Goal: Transaction & Acquisition: Book appointment/travel/reservation

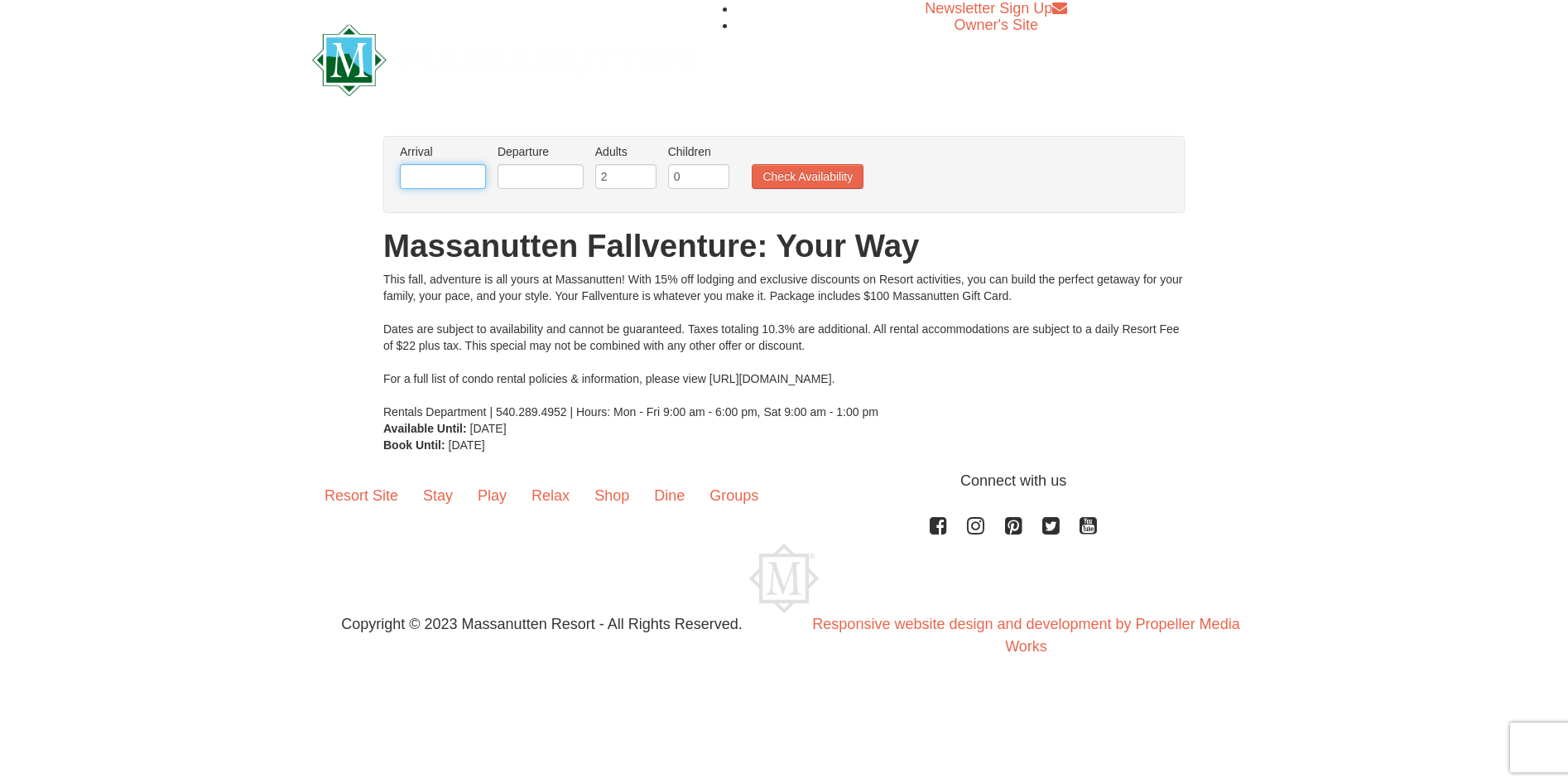
click at [414, 174] on input "text" at bounding box center [443, 176] width 86 height 25
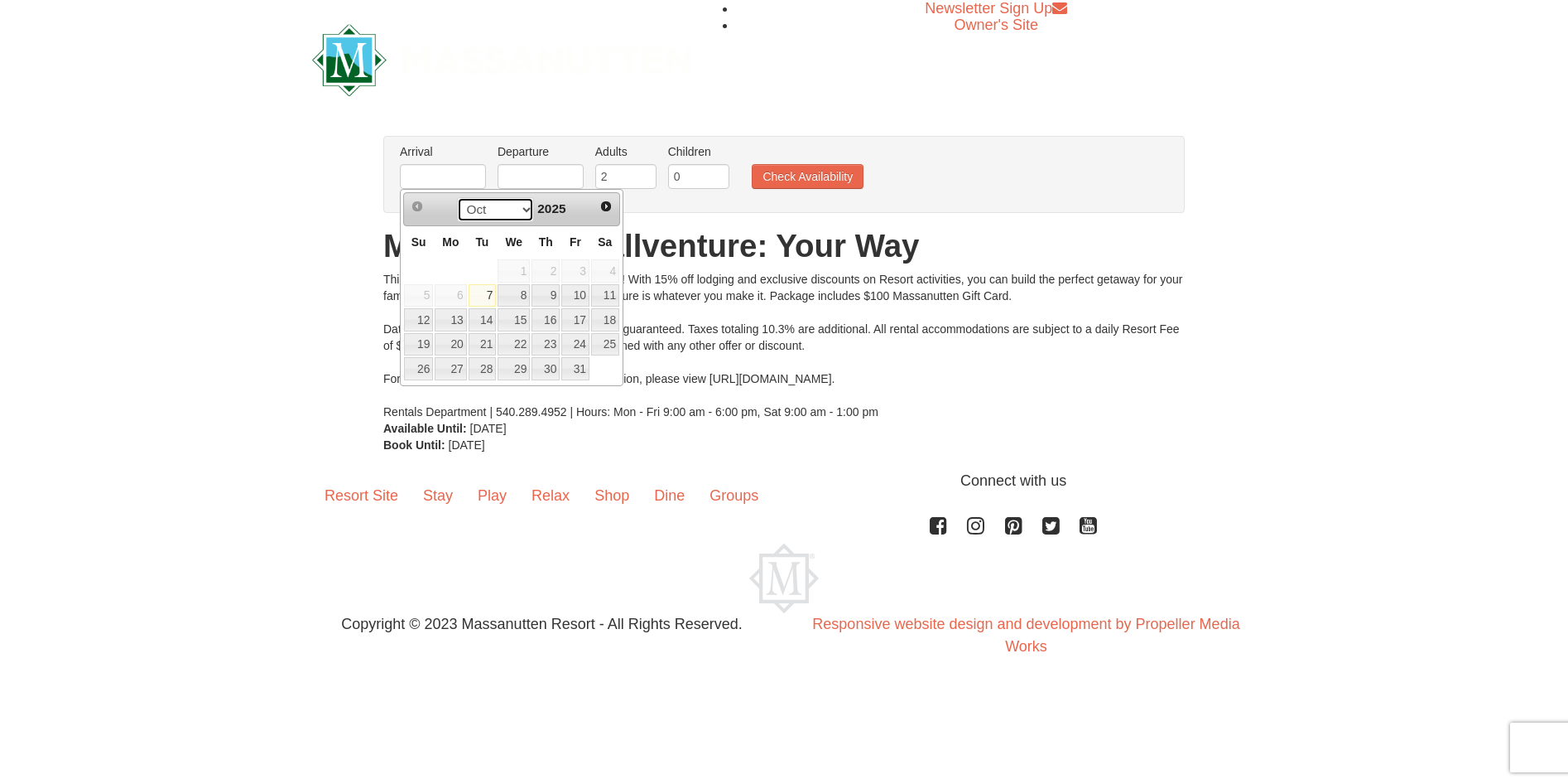
click at [526, 201] on select "Oct Nov Dec" at bounding box center [496, 209] width 77 height 25
click at [579, 345] on link "21" at bounding box center [575, 344] width 28 height 23
type input "[DATE]"
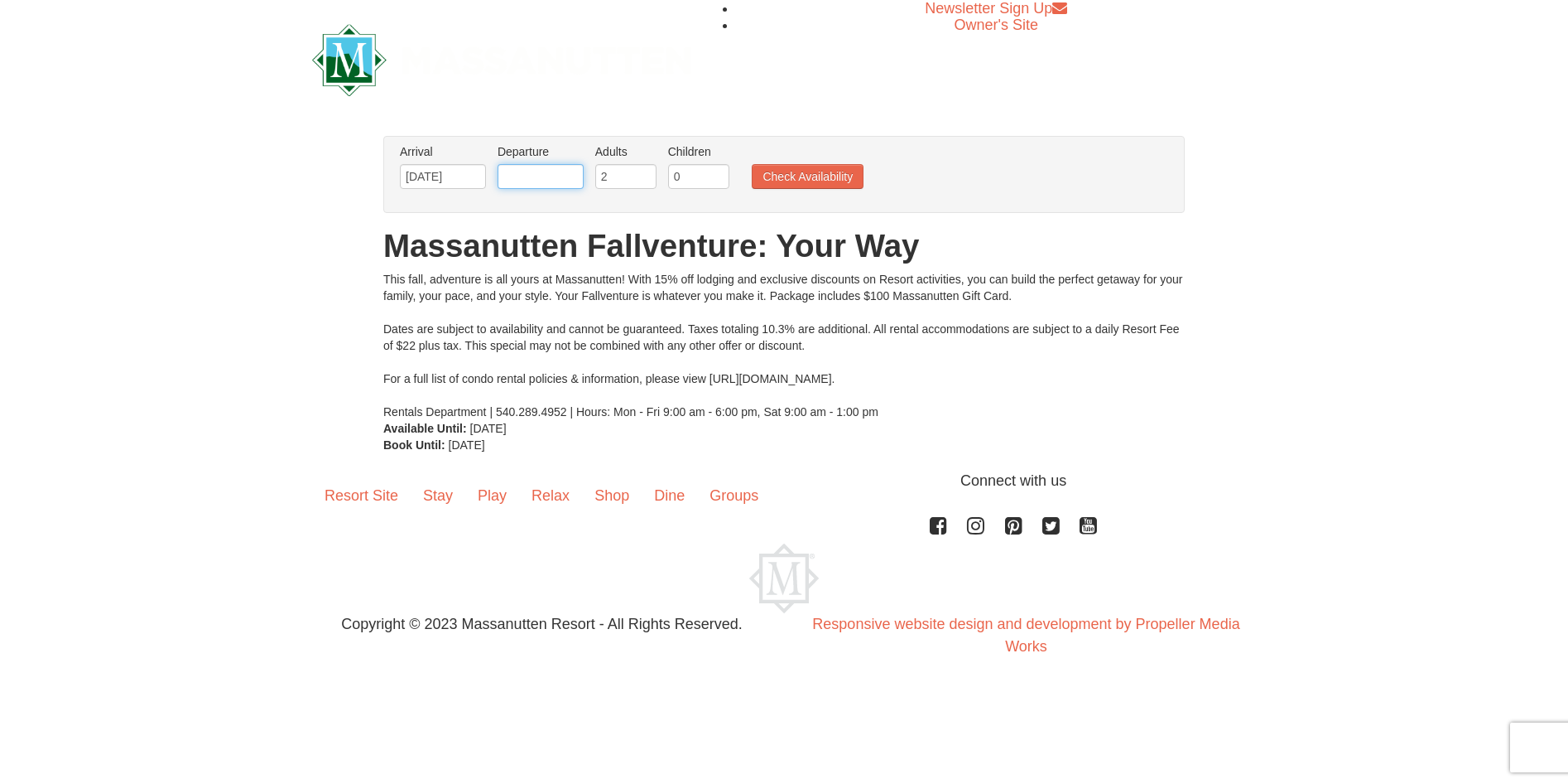
click at [553, 175] on input "text" at bounding box center [540, 176] width 86 height 25
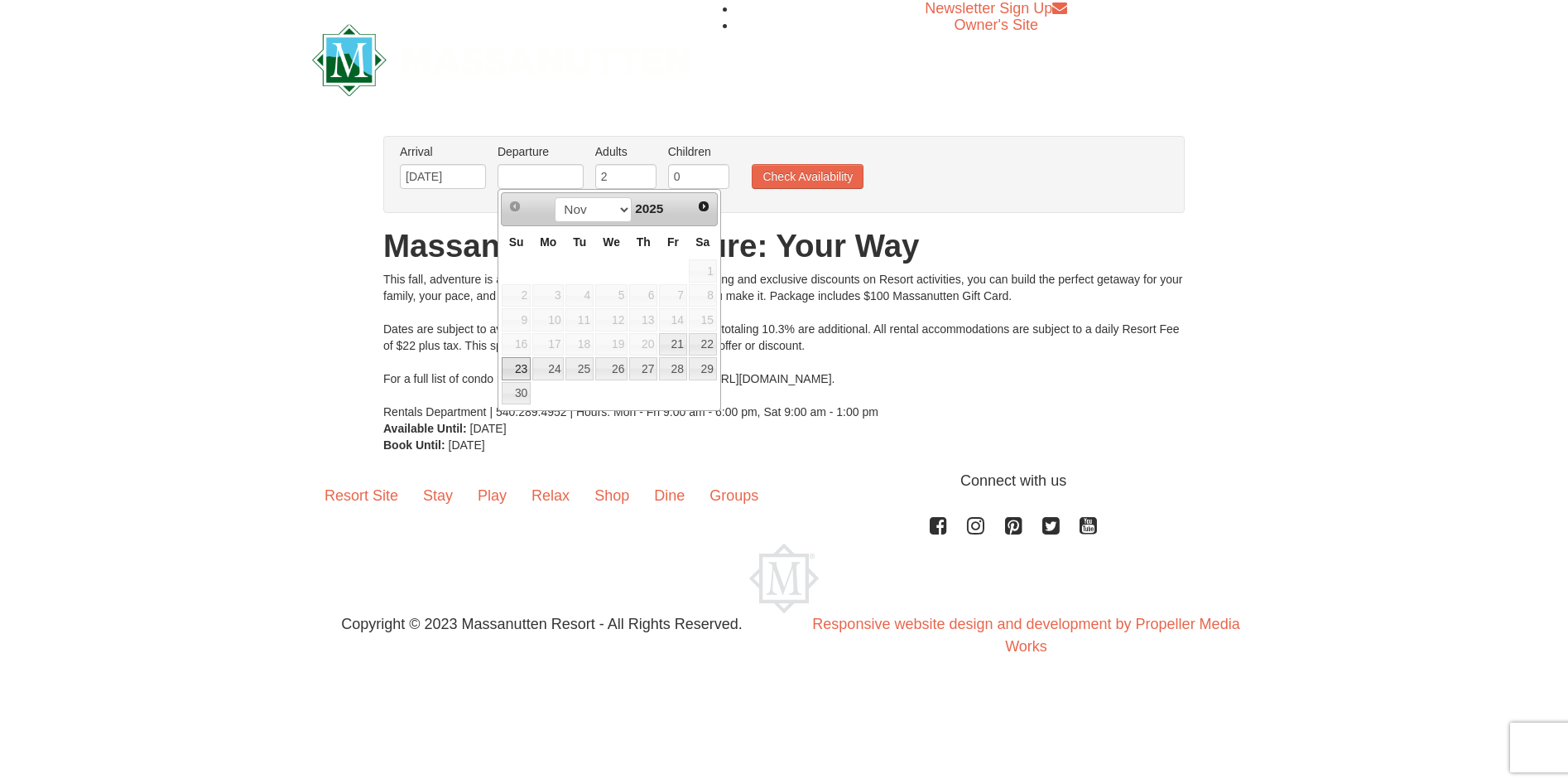
click at [517, 371] on link "23" at bounding box center [516, 369] width 29 height 23
type input "[DATE]"
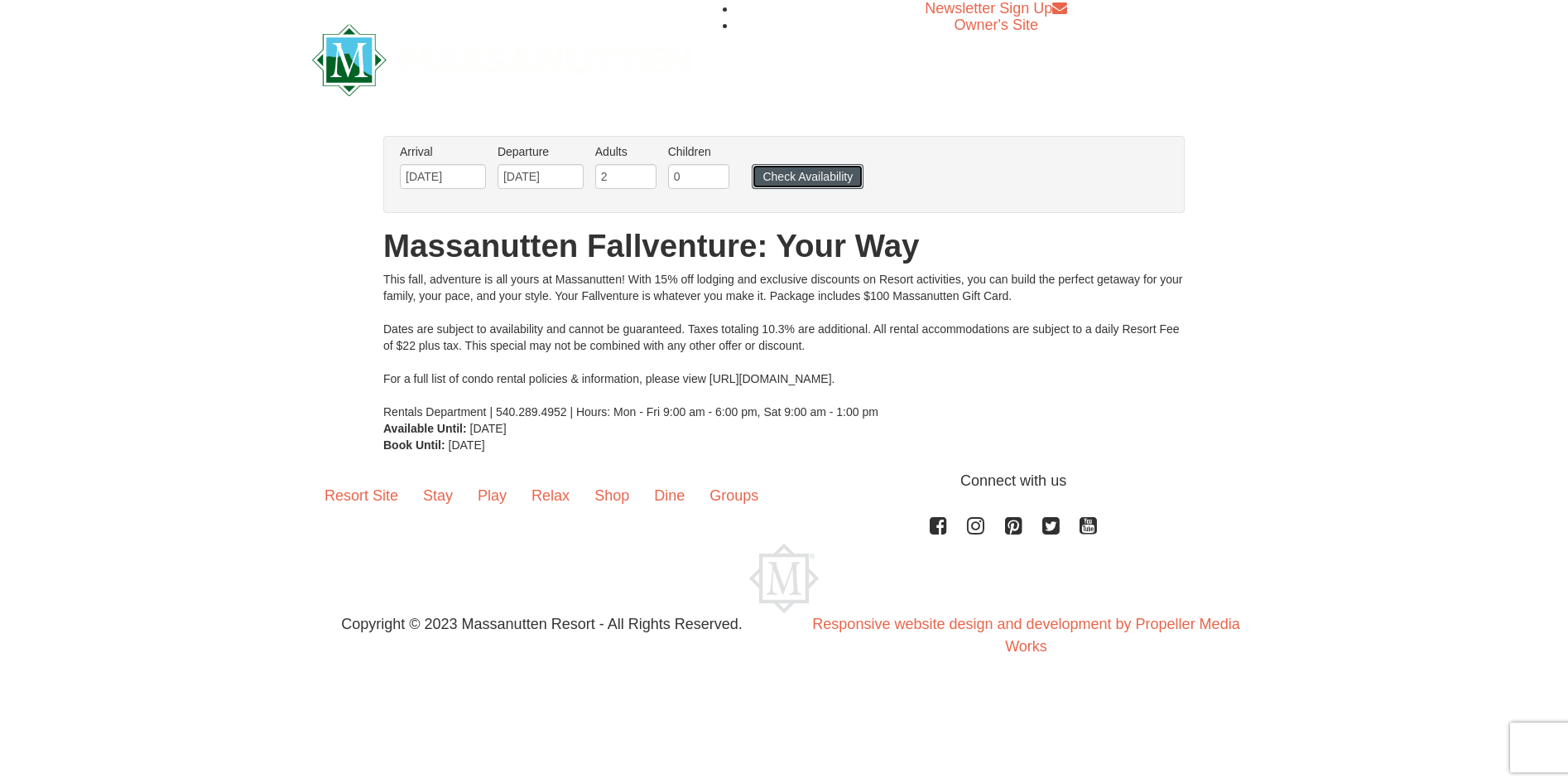
click at [823, 175] on button "Check Availability" at bounding box center [808, 176] width 112 height 25
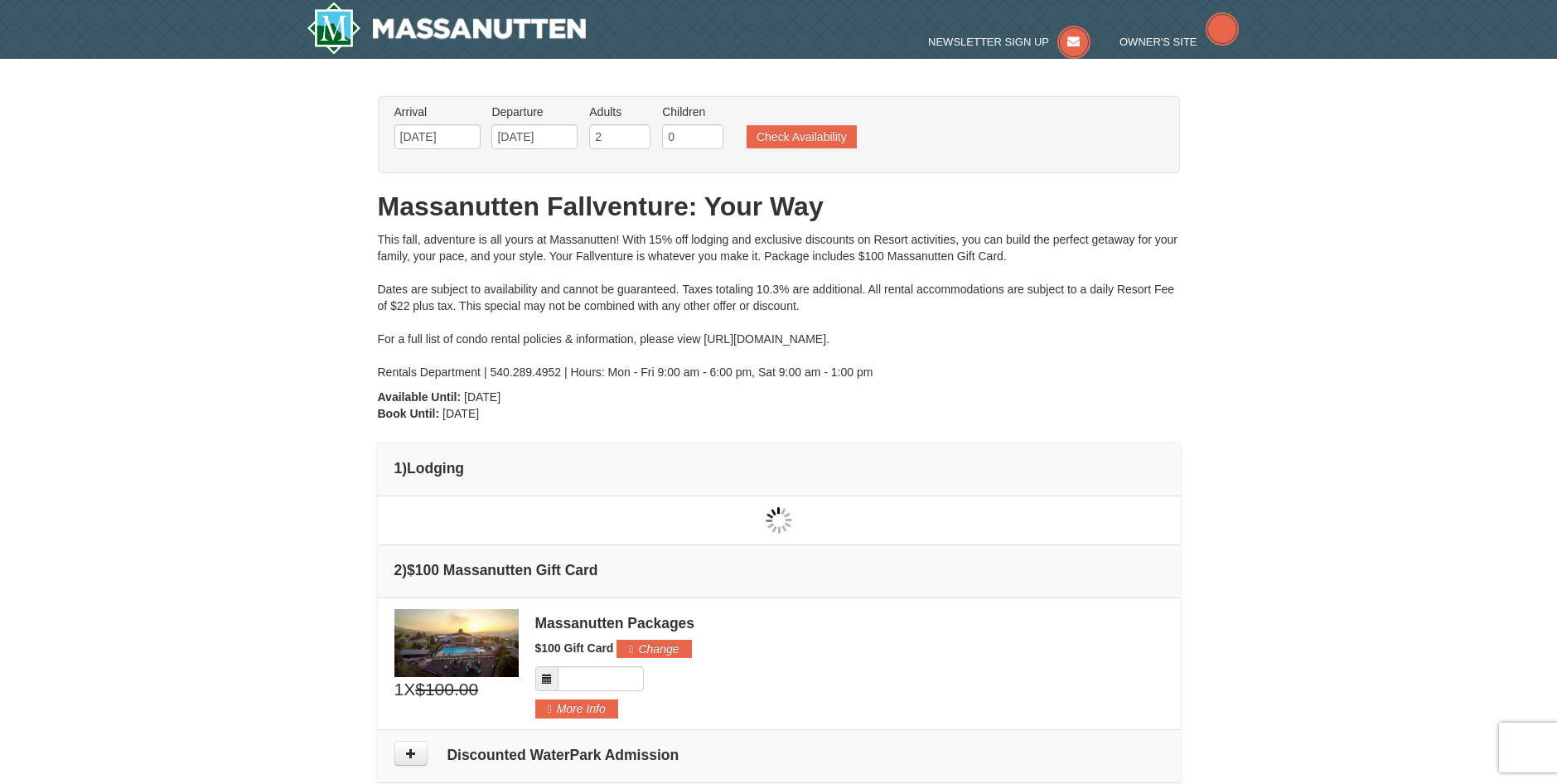
type input "[DATE]"
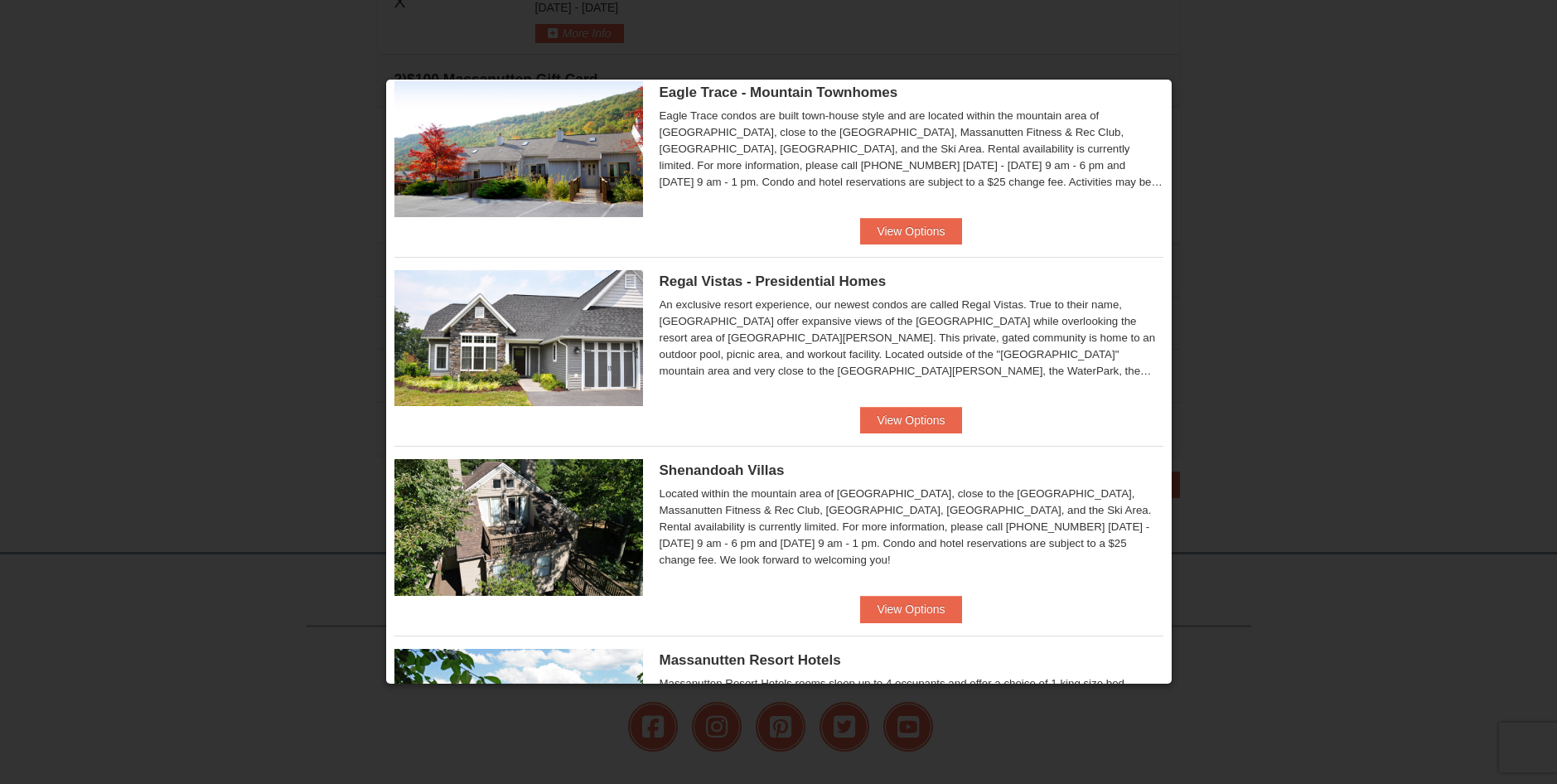
scroll to position [83, 0]
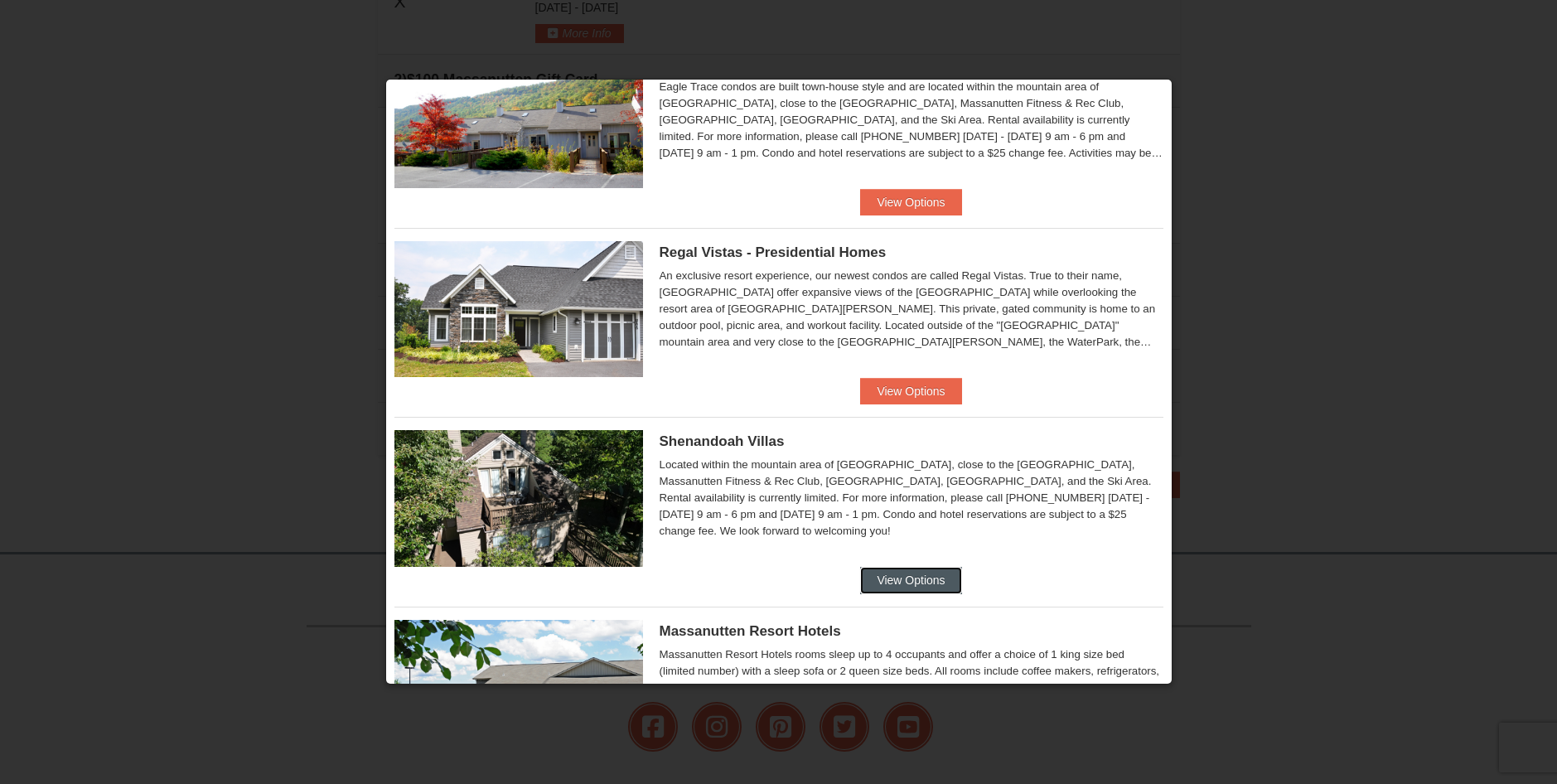
click at [910, 577] on button "View Options" at bounding box center [910, 580] width 101 height 26
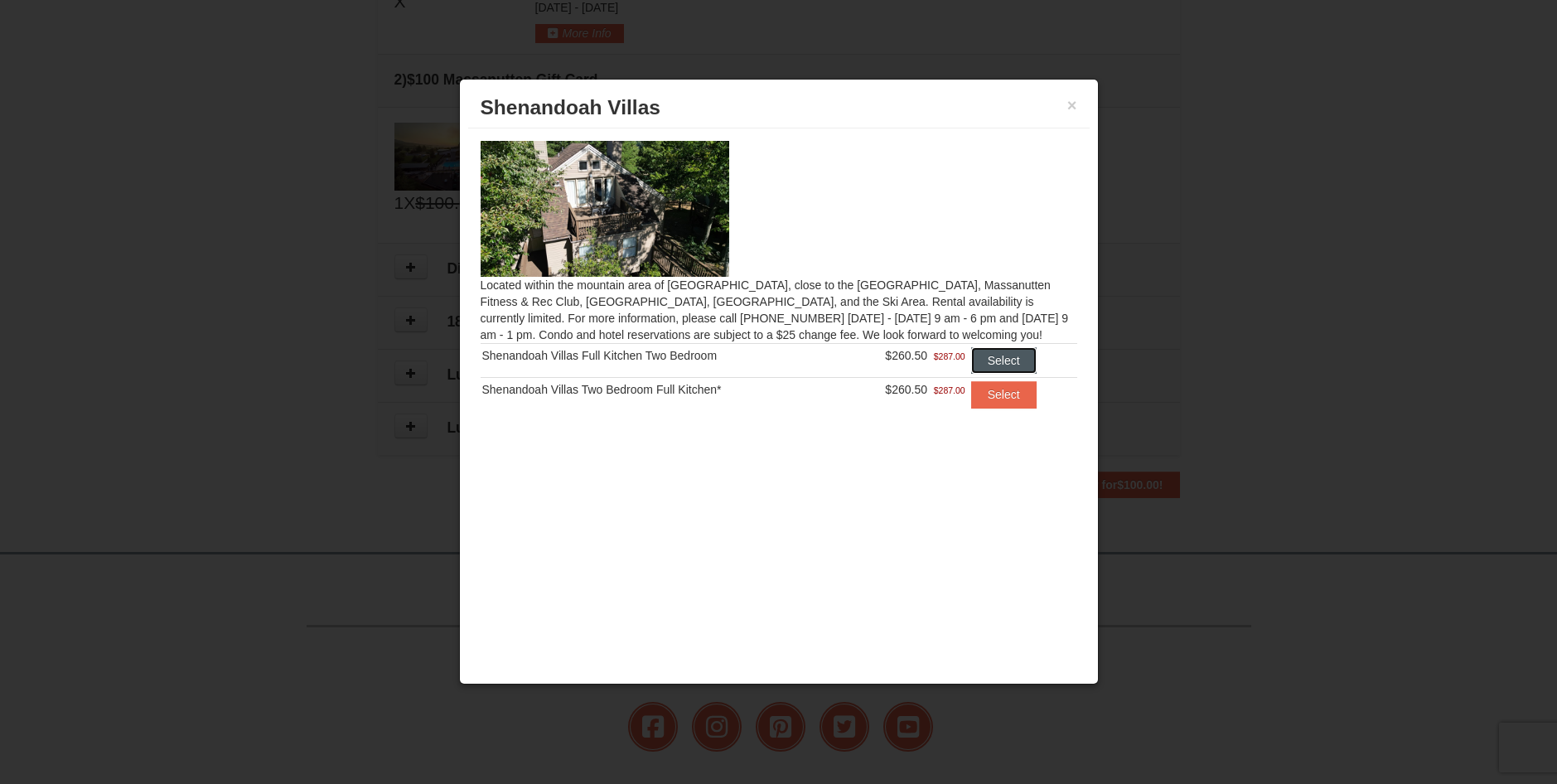
click at [997, 361] on button "Select" at bounding box center [1003, 360] width 66 height 26
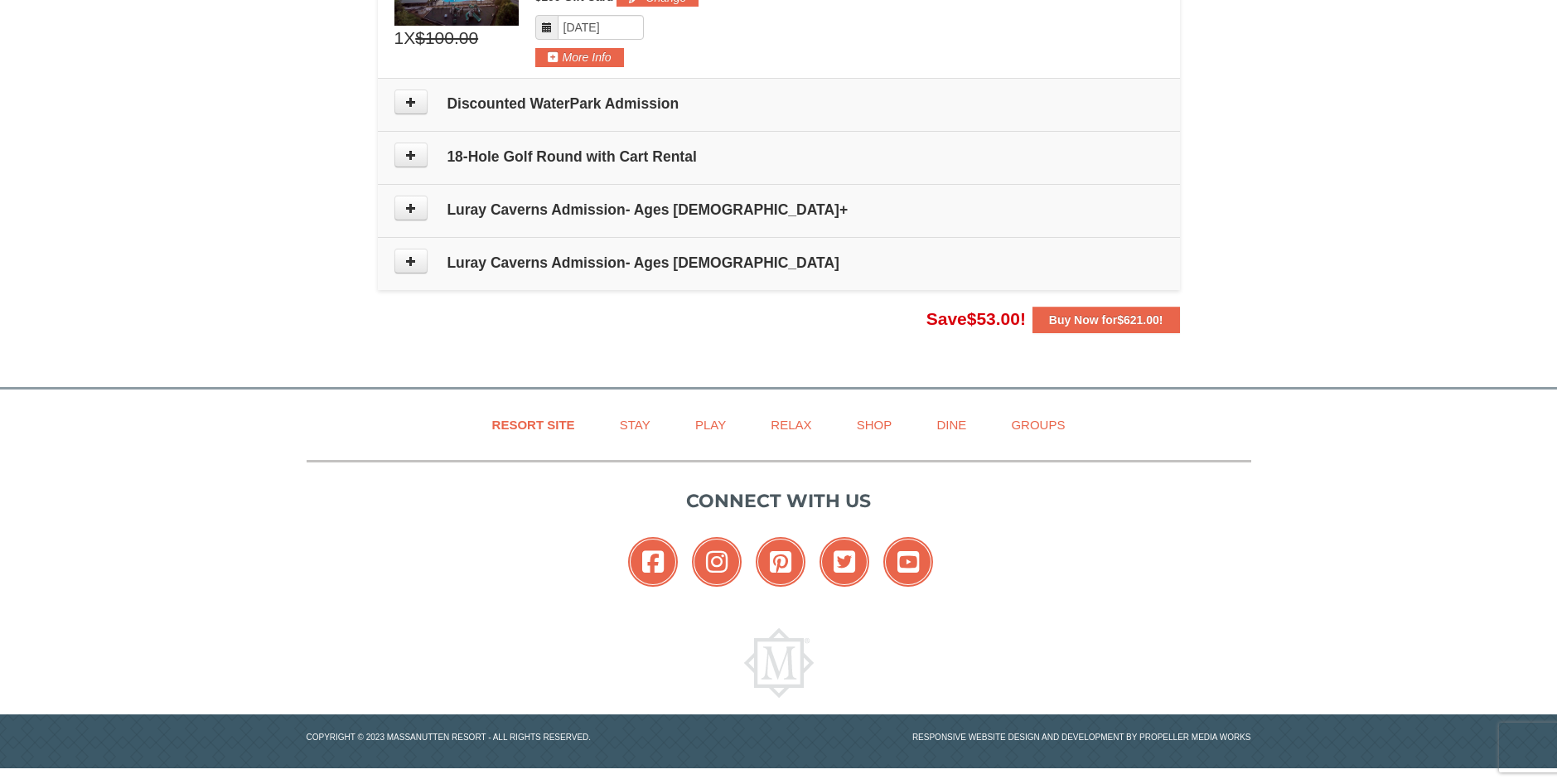
scroll to position [784, 0]
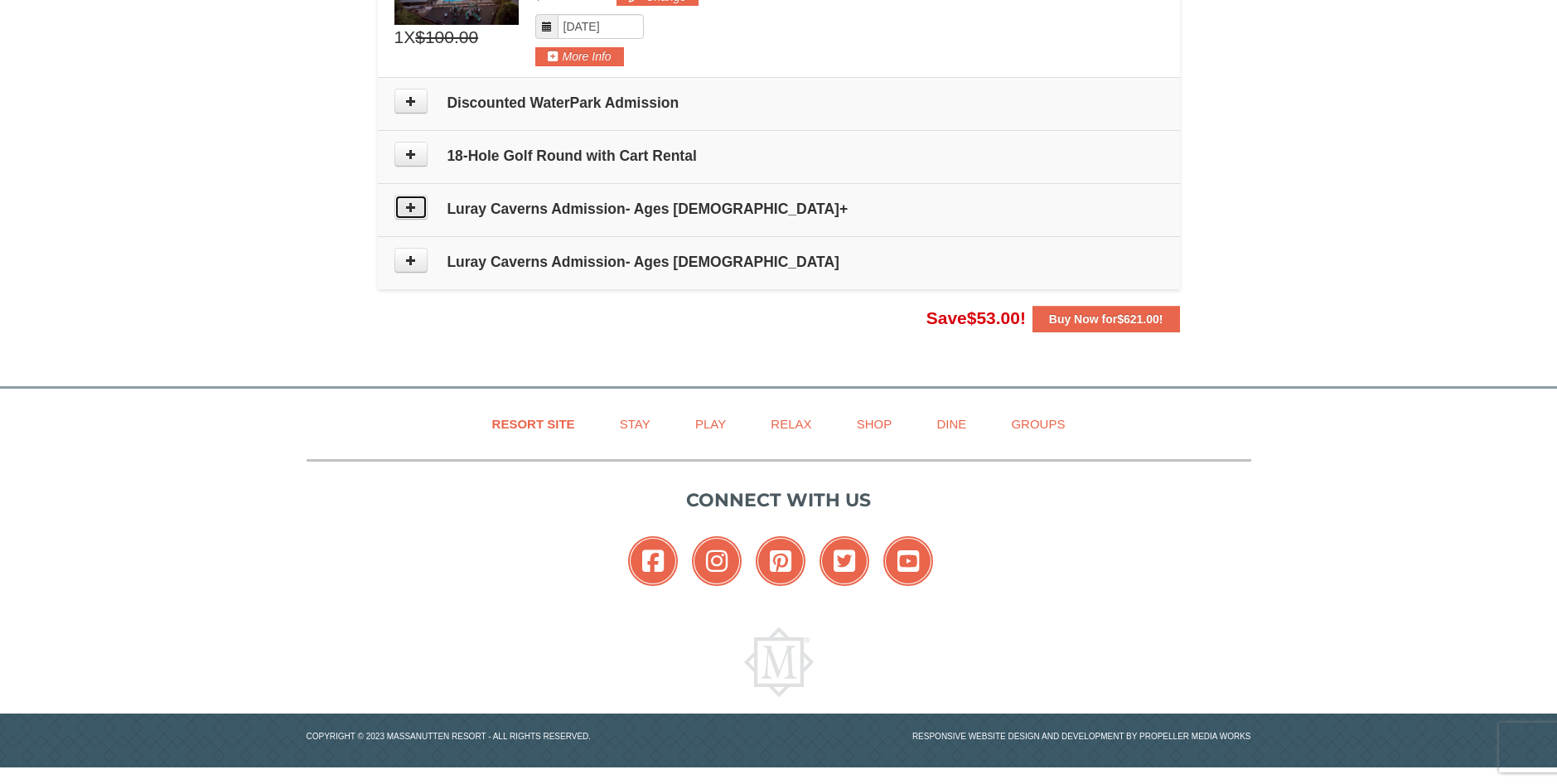
click at [407, 208] on icon at bounding box center [410, 207] width 11 height 11
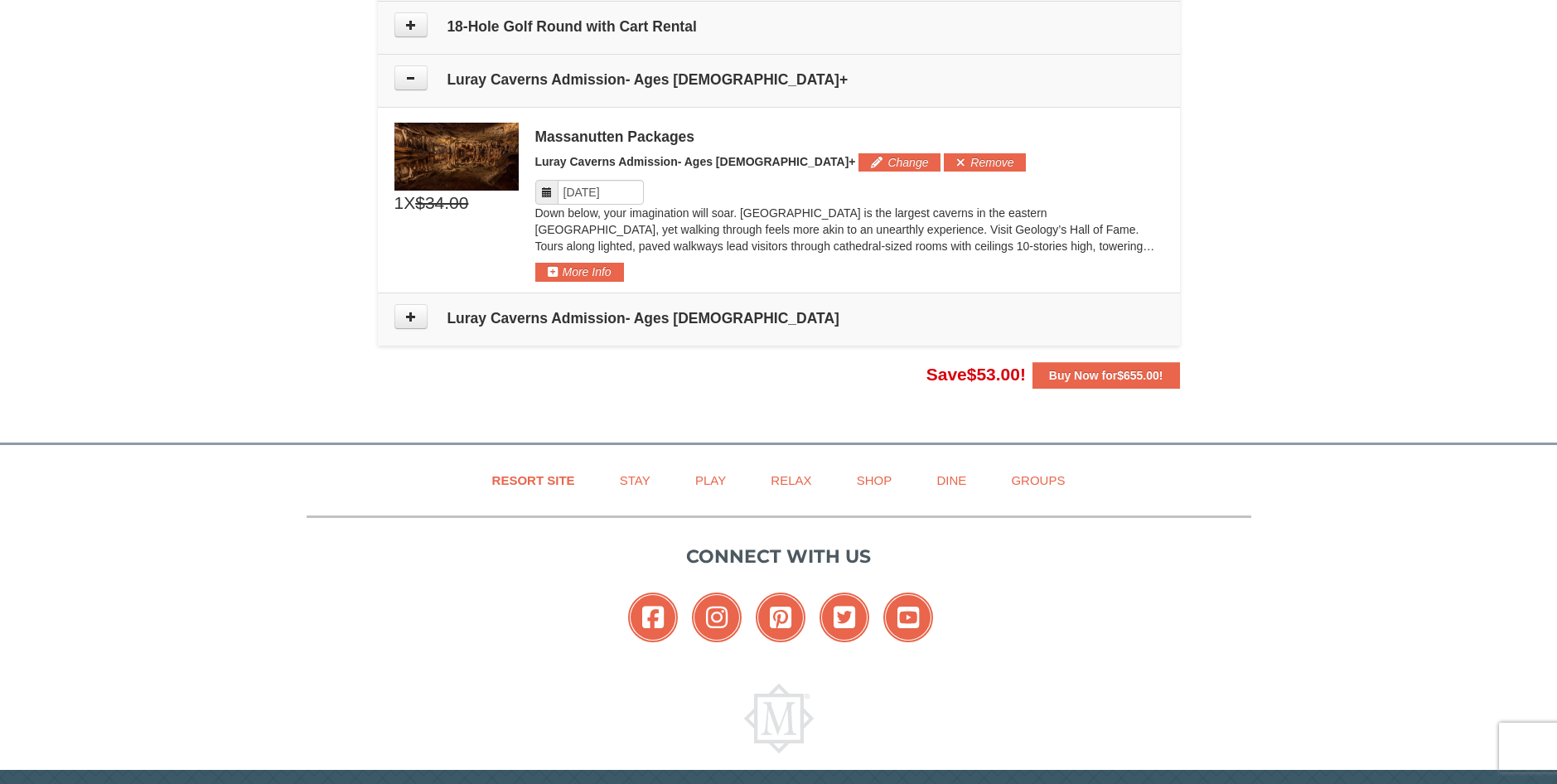
scroll to position [884, 0]
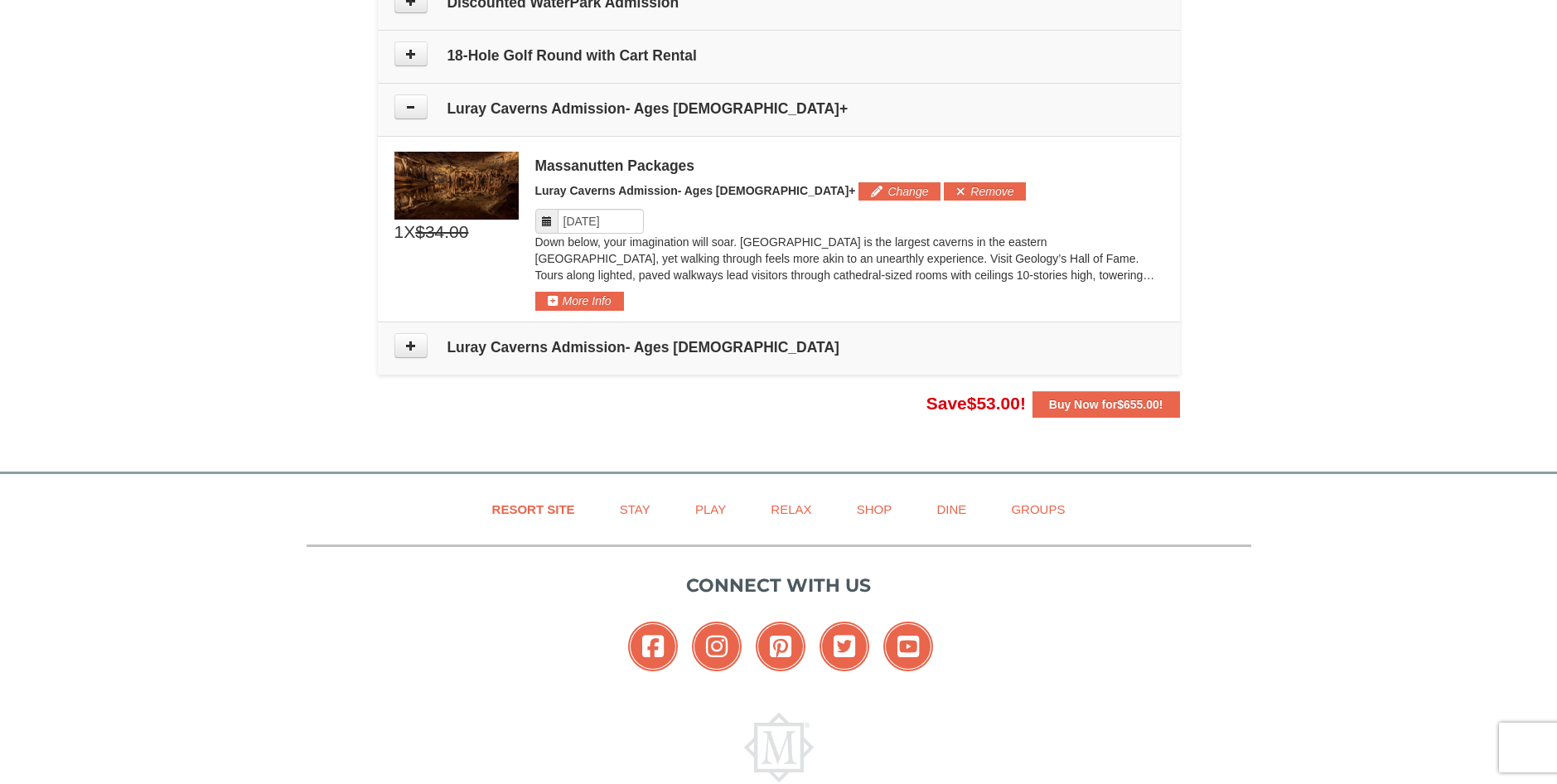
click at [468, 200] on img at bounding box center [456, 186] width 124 height 68
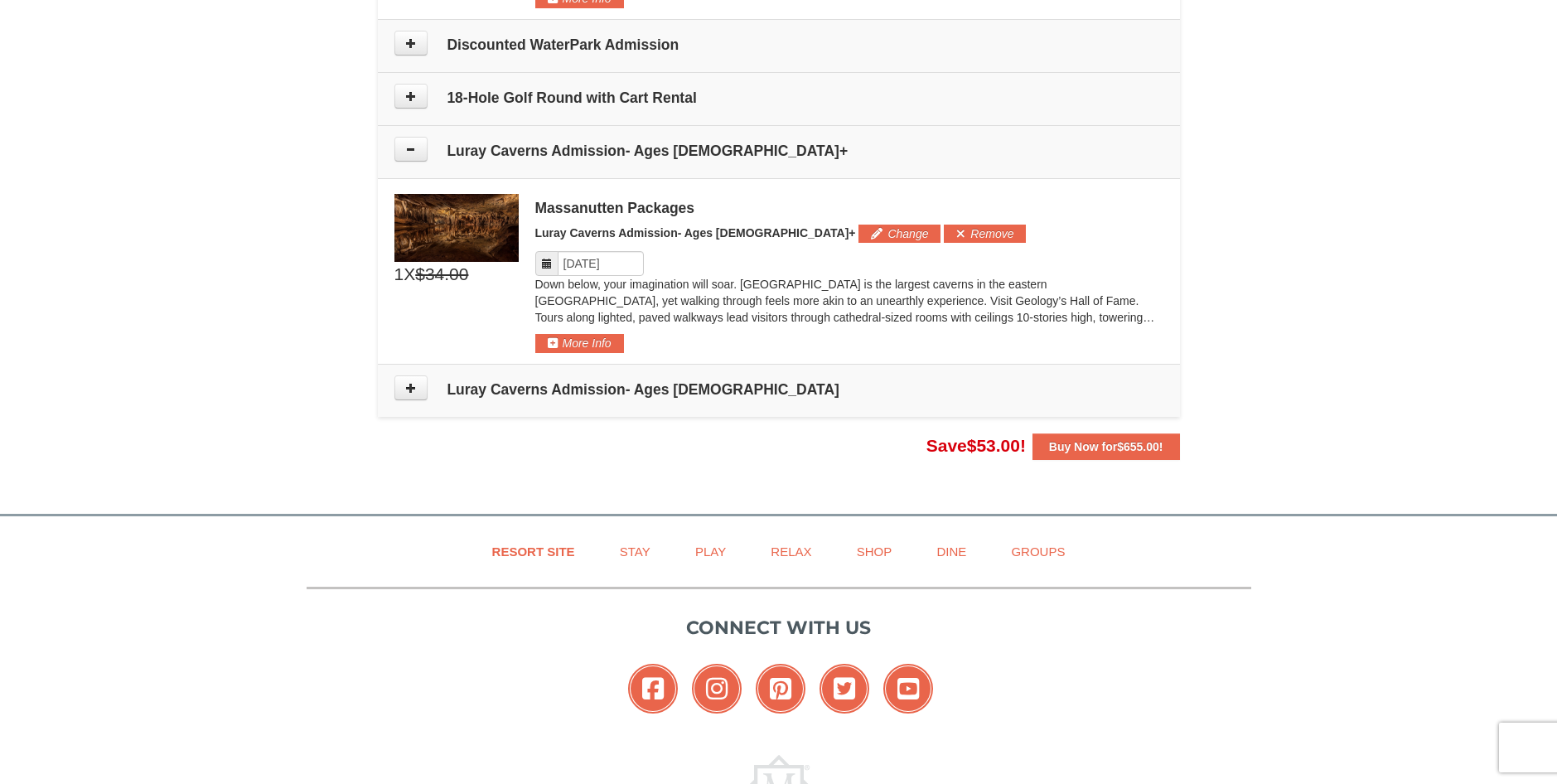
scroll to position [801, 0]
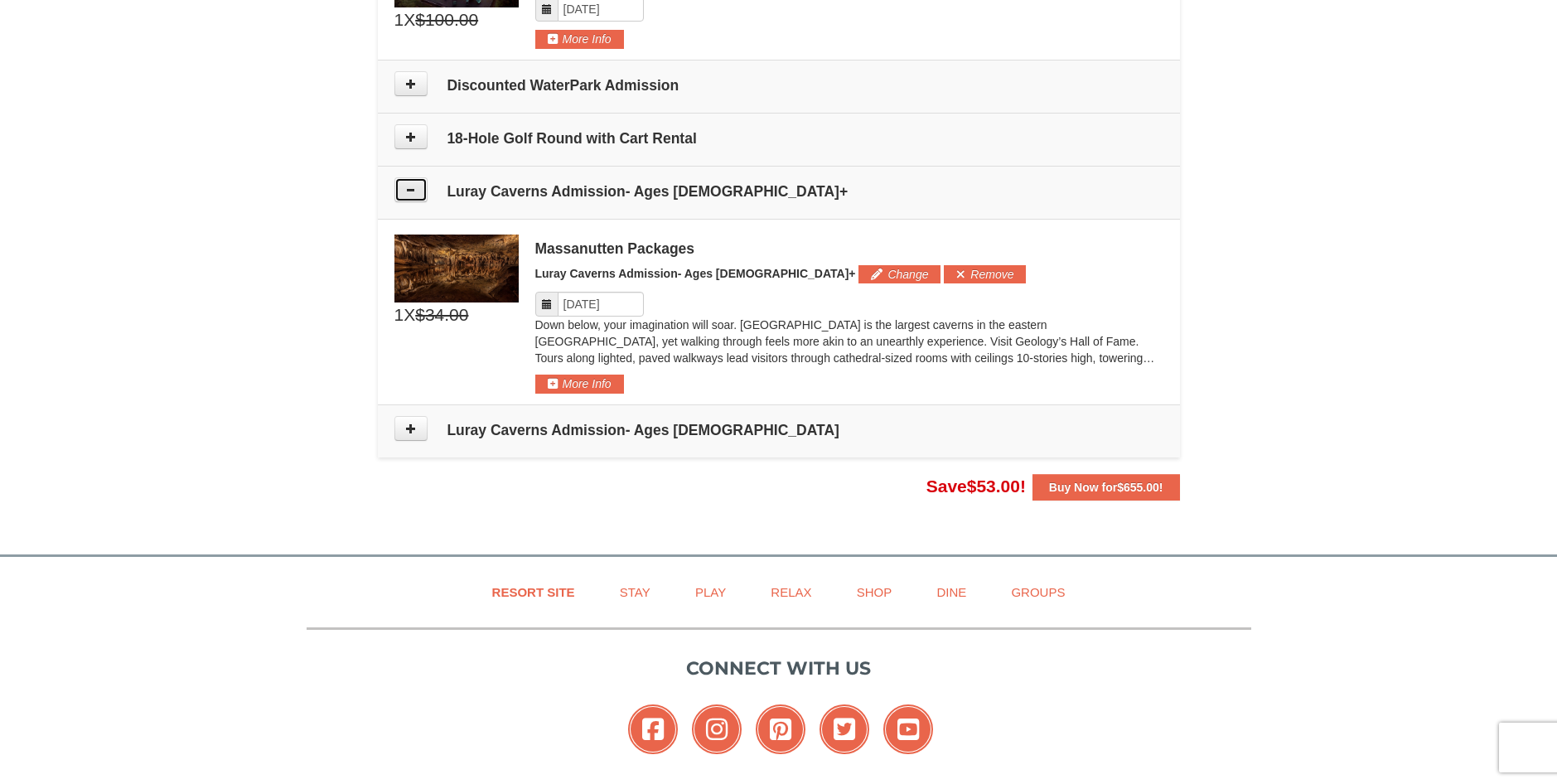
click at [417, 191] on button at bounding box center [411, 189] width 33 height 25
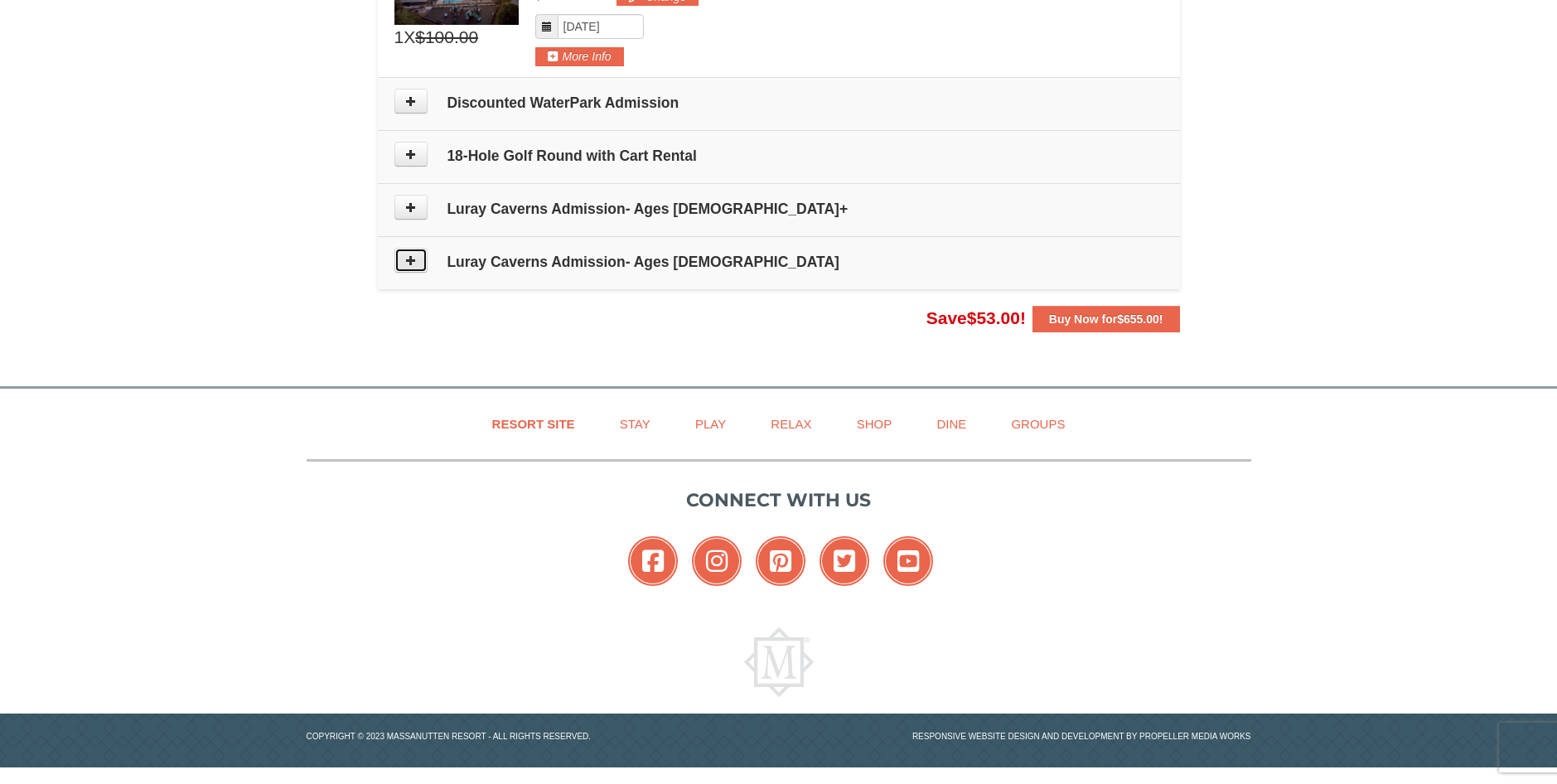
click at [420, 255] on button at bounding box center [411, 260] width 33 height 25
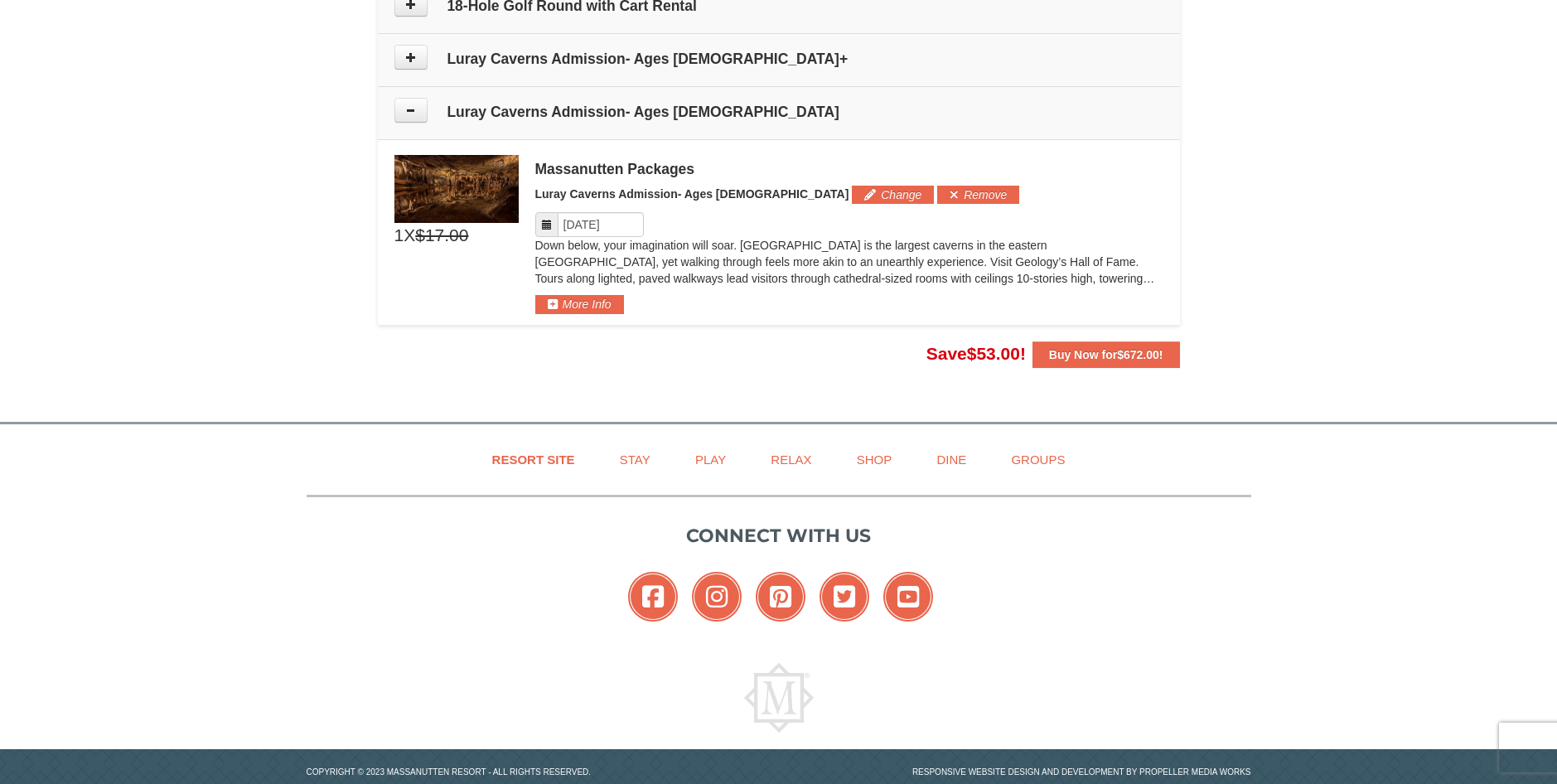
scroll to position [969, 0]
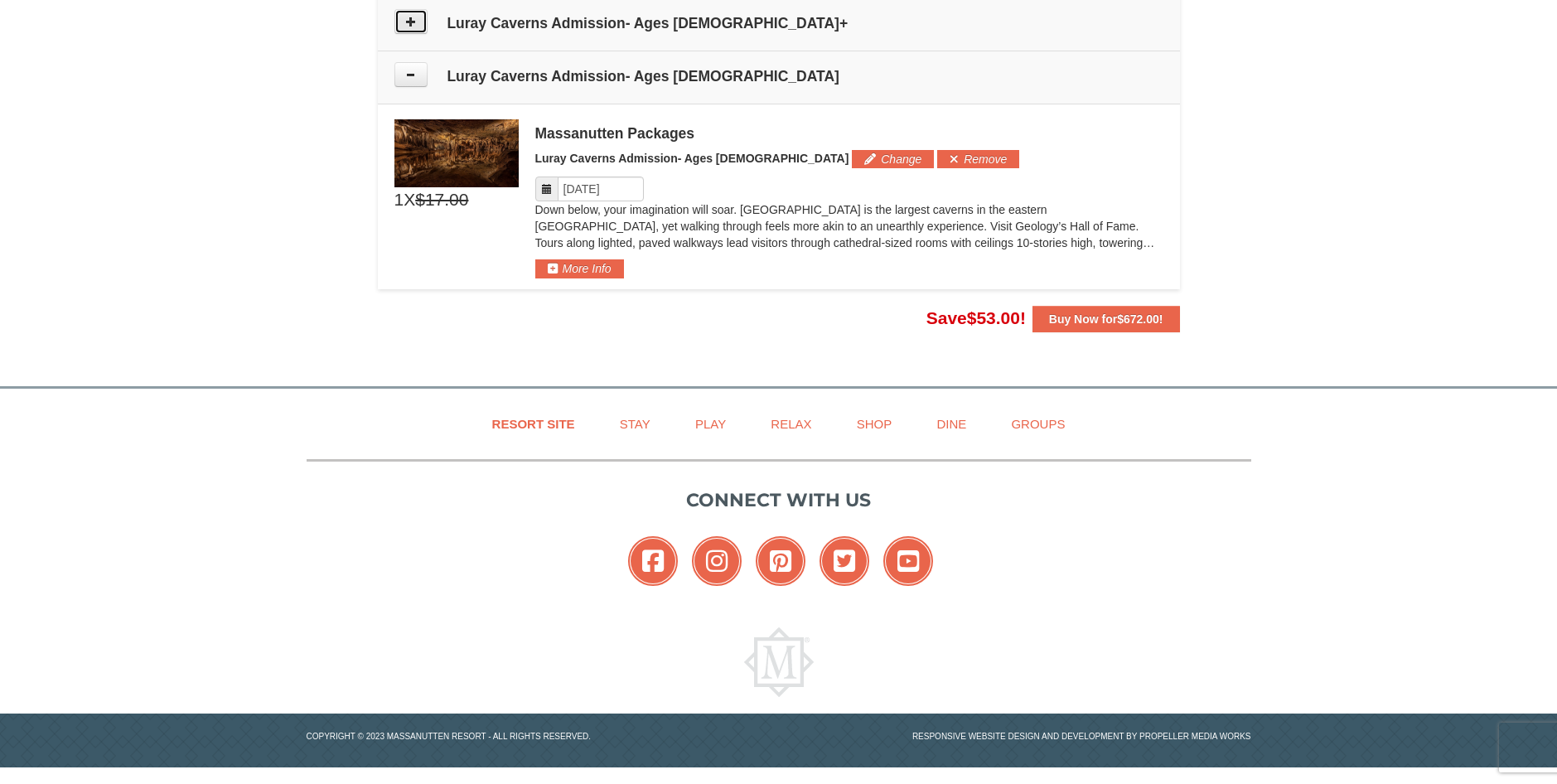
click at [416, 21] on icon at bounding box center [410, 21] width 11 height 11
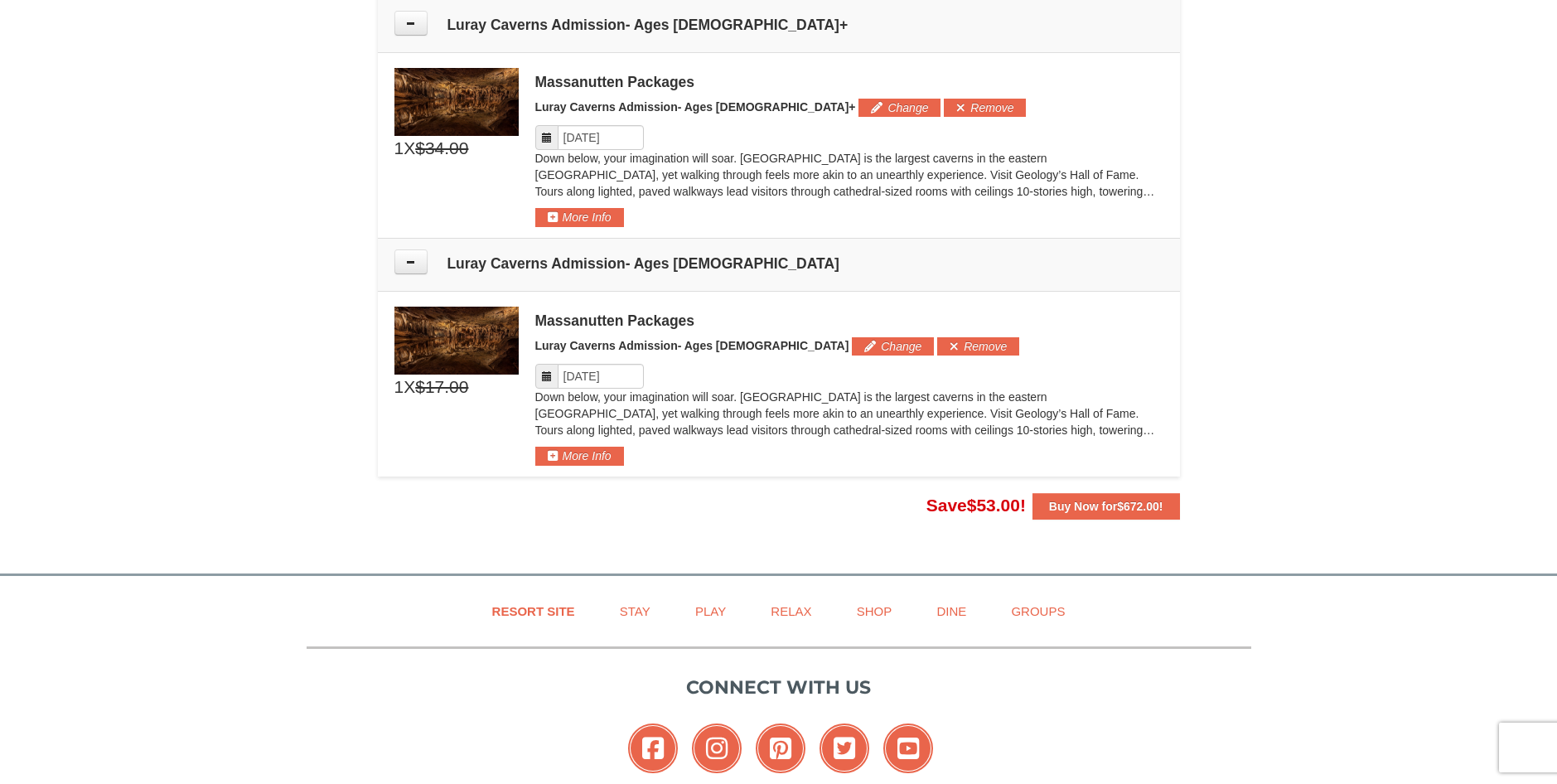
scroll to position [967, 0]
click at [422, 264] on button at bounding box center [411, 263] width 33 height 25
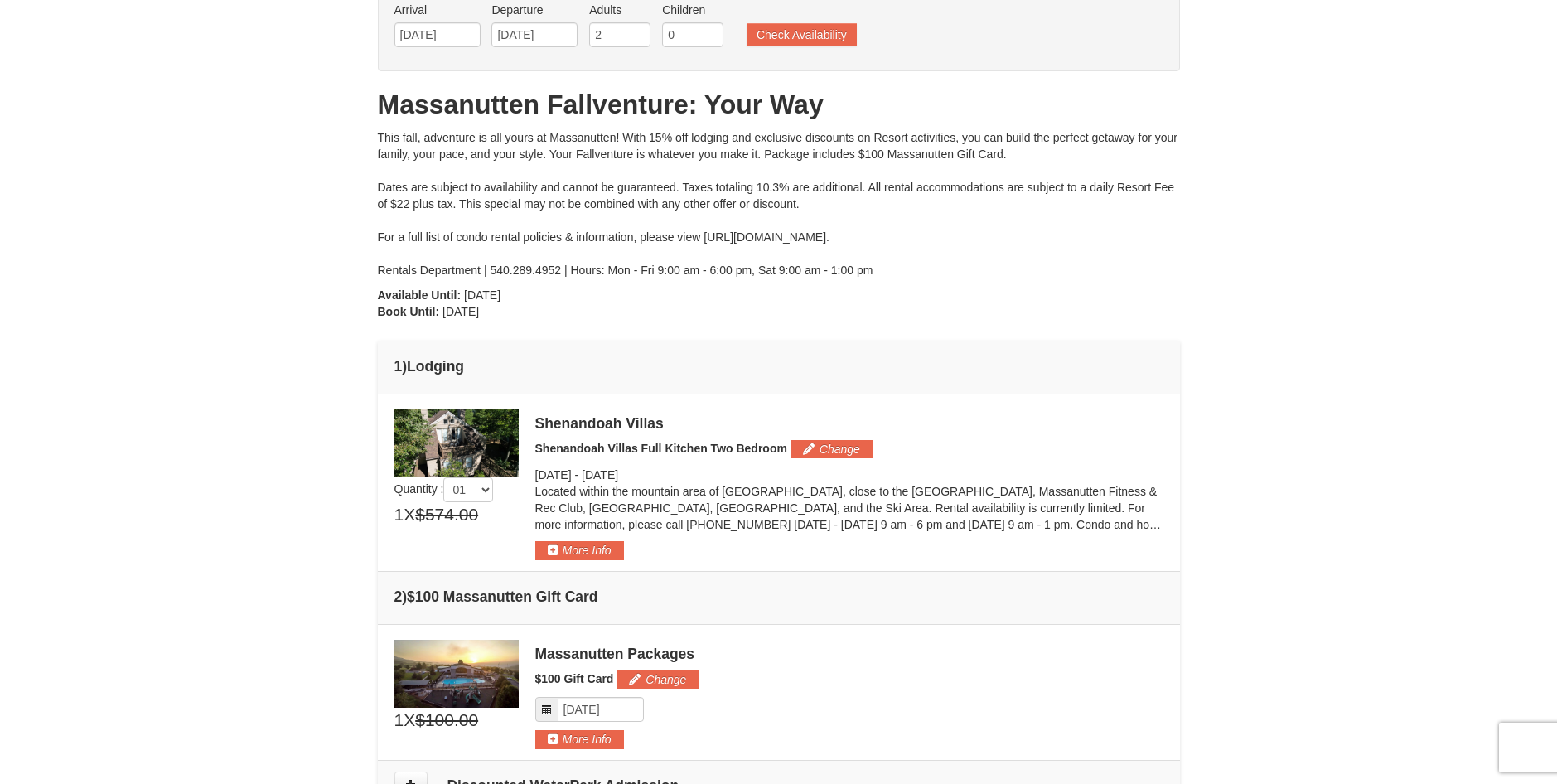
scroll to position [0, 0]
